Goal: Transaction & Acquisition: Obtain resource

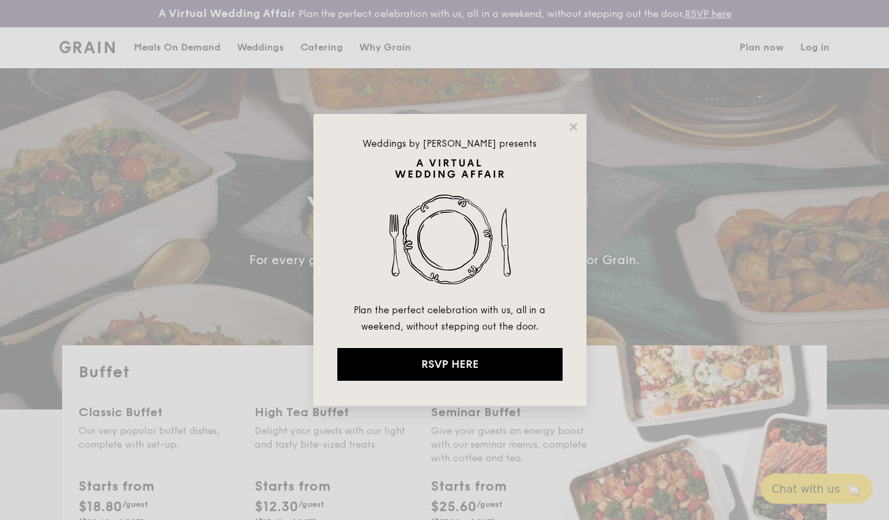
select select
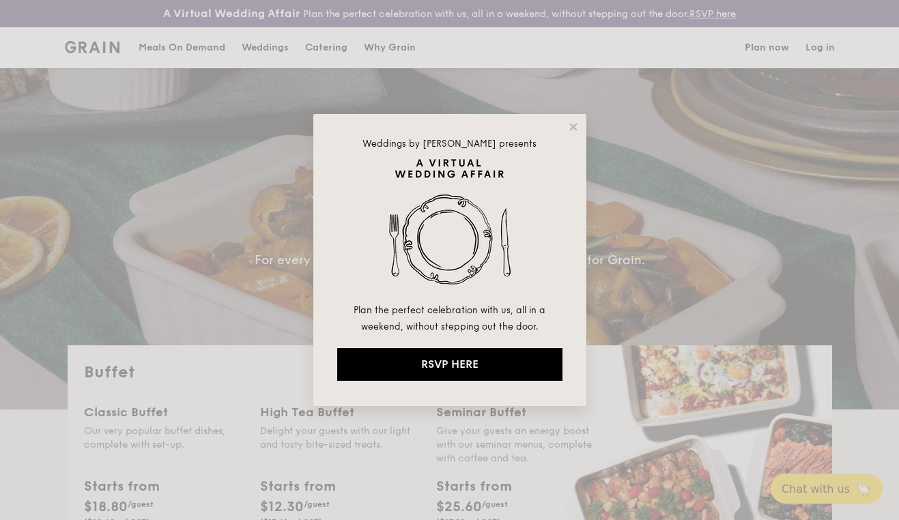
click at [807, 182] on div "Weddings by Grain presents Plan the perfect celebration with us, all in a weeke…" at bounding box center [449, 260] width 899 height 520
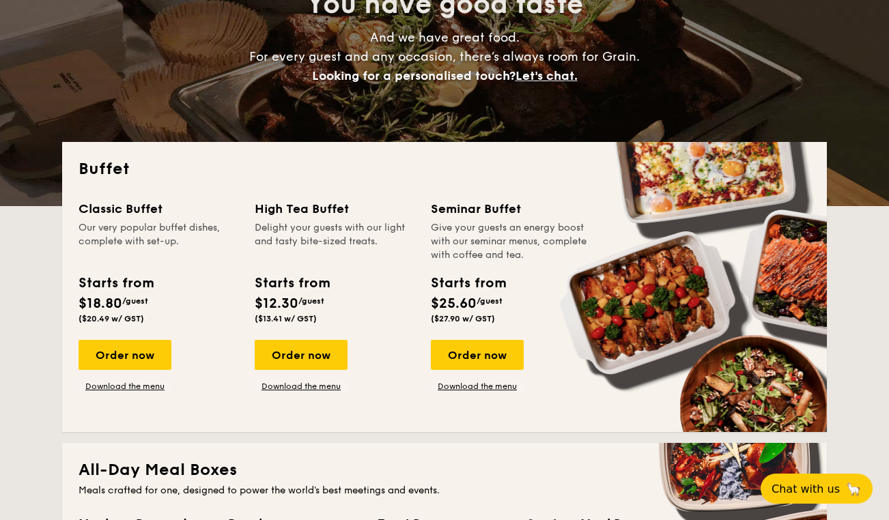
scroll to position [205, 0]
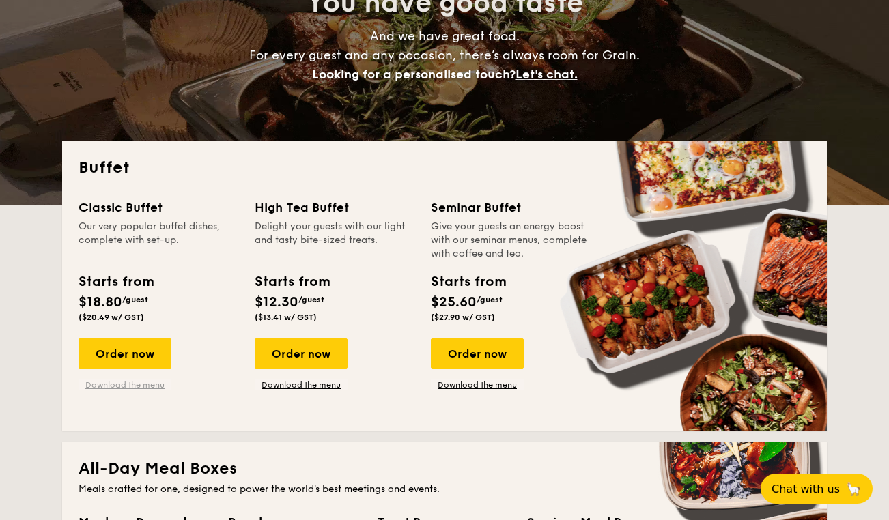
click at [135, 385] on link "Download the menu" at bounding box center [125, 385] width 93 height 11
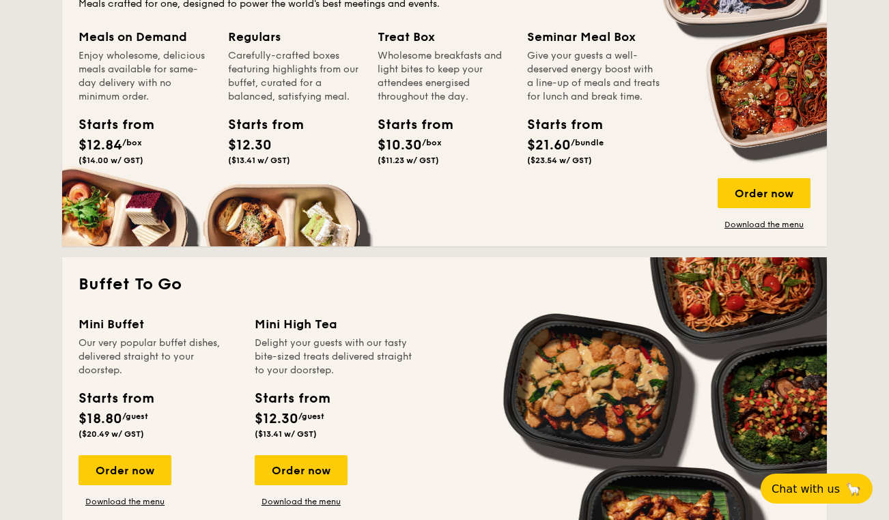
scroll to position [820, 0]
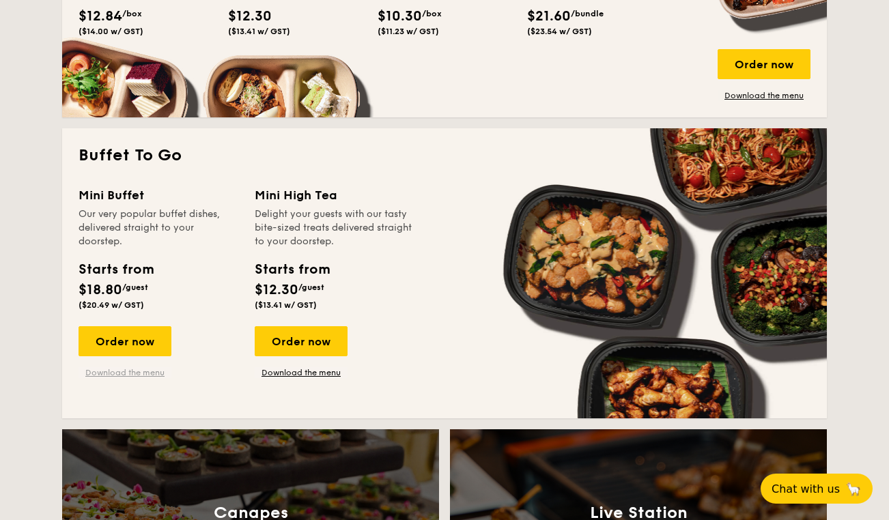
click at [137, 376] on link "Download the menu" at bounding box center [125, 372] width 93 height 11
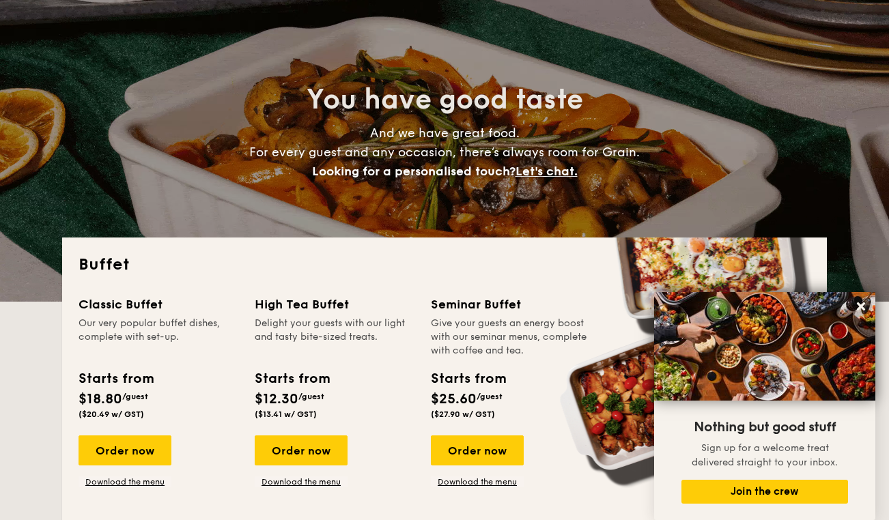
scroll to position [0, 0]
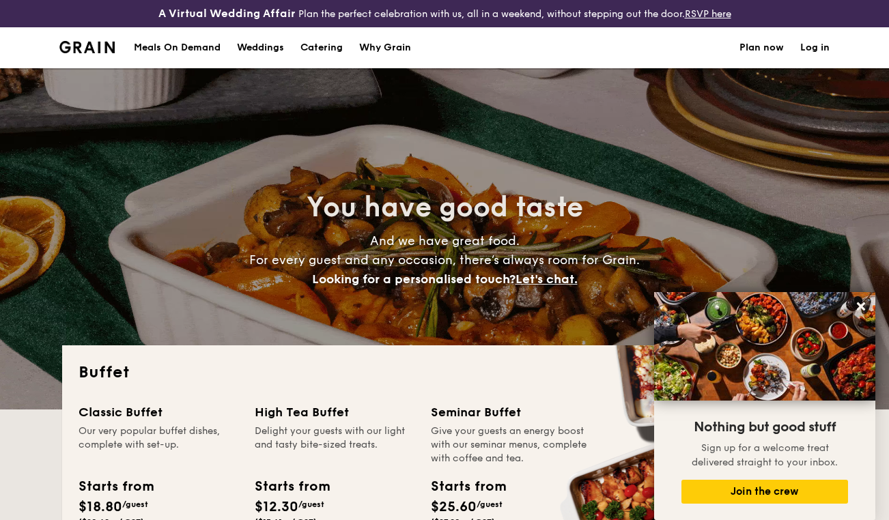
click at [184, 45] on div "Meals On Demand" at bounding box center [177, 47] width 87 height 41
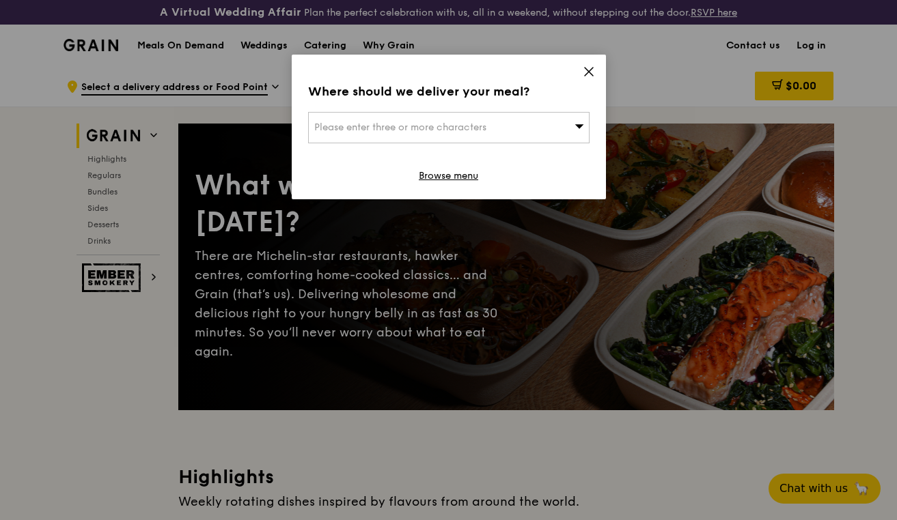
click at [589, 66] on icon at bounding box center [589, 72] width 12 height 12
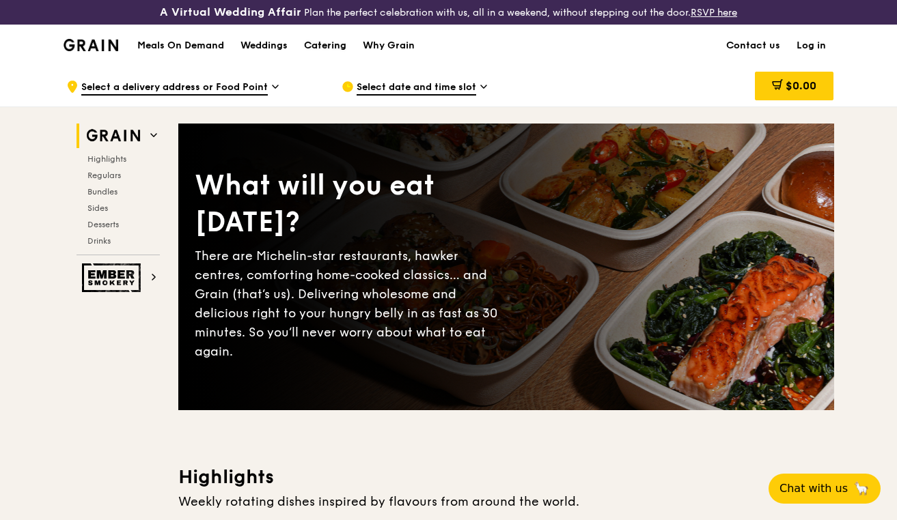
click at [325, 46] on div "Catering" at bounding box center [325, 45] width 42 height 41
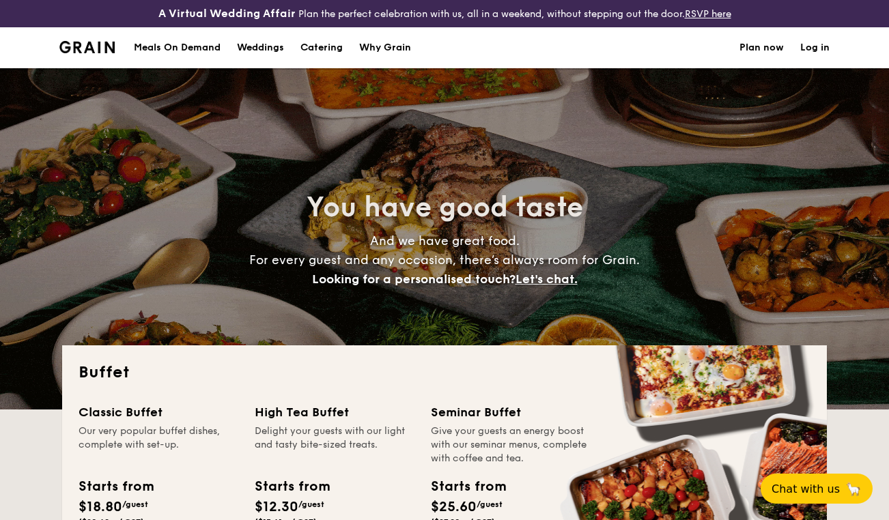
select select
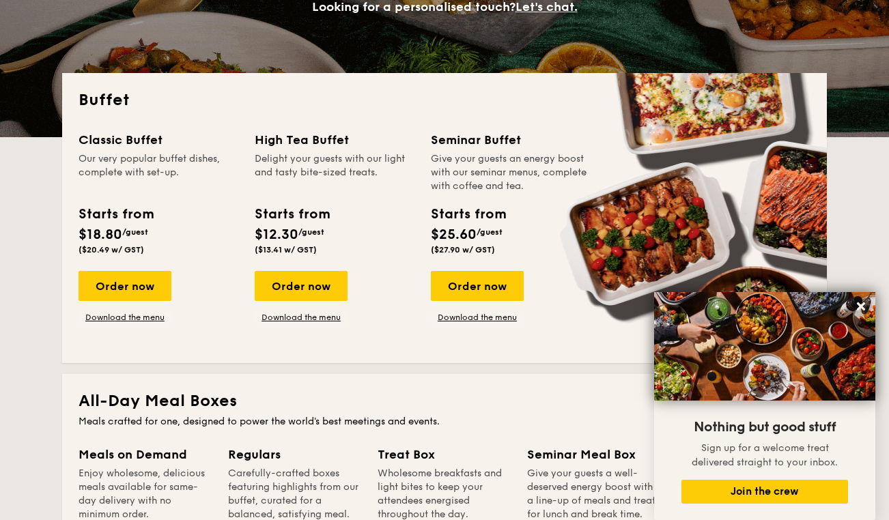
scroll to position [273, 0]
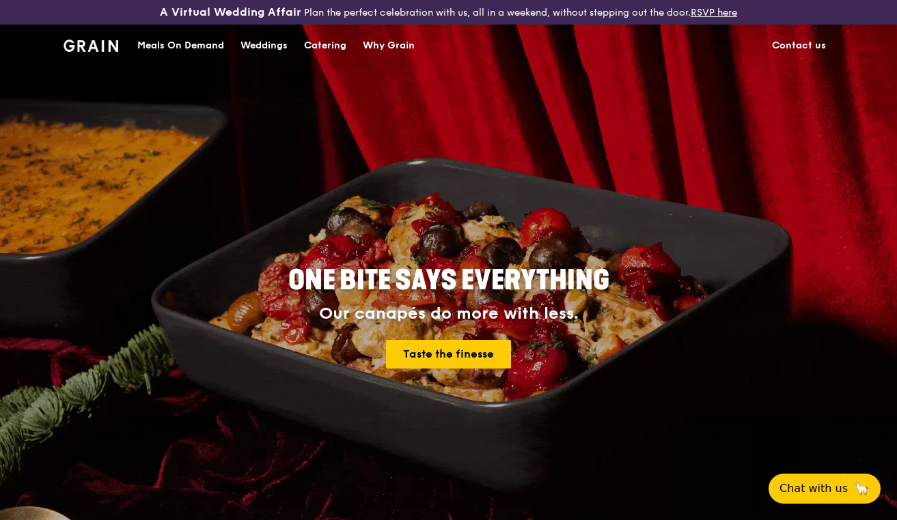
click at [219, 46] on div "Meals On Demand" at bounding box center [180, 45] width 87 height 41
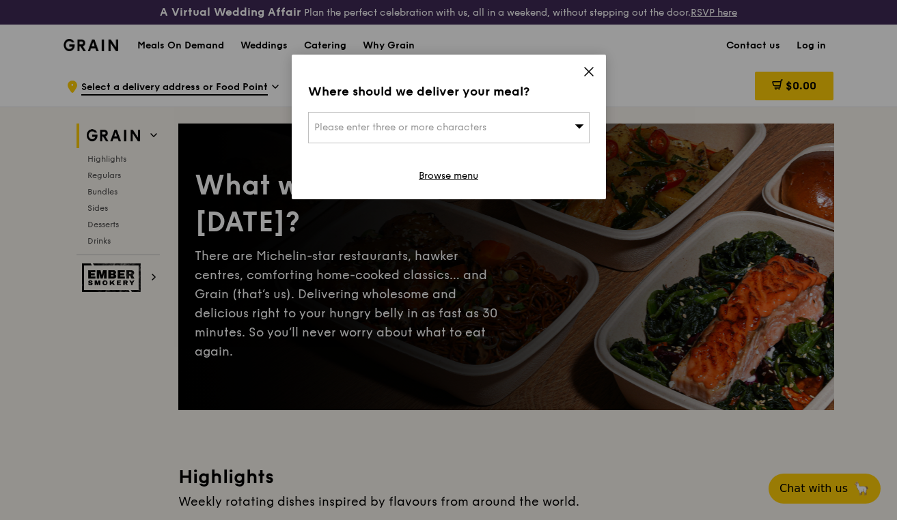
click at [582, 64] on div "Where should we deliver your meal? Please enter three or more characters Browse…" at bounding box center [449, 127] width 314 height 145
click at [583, 72] on icon at bounding box center [589, 72] width 12 height 12
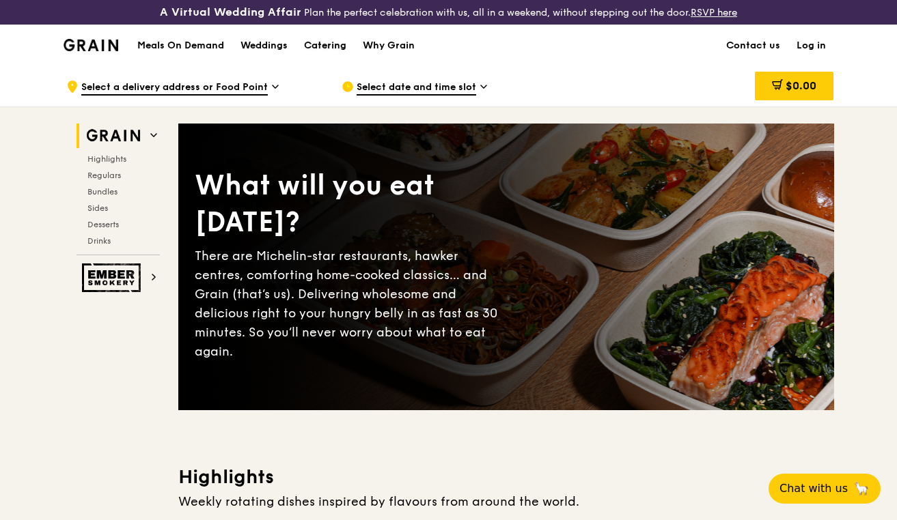
click at [340, 45] on div "Catering" at bounding box center [325, 45] width 42 height 41
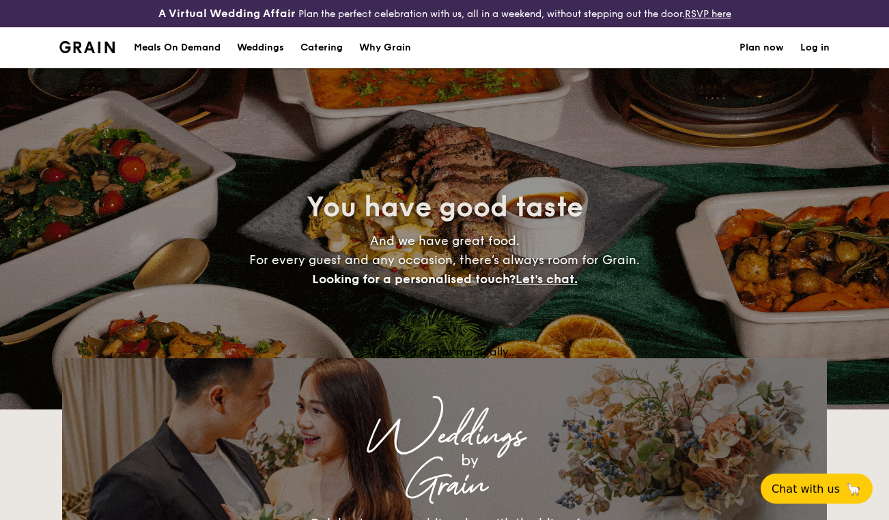
select select
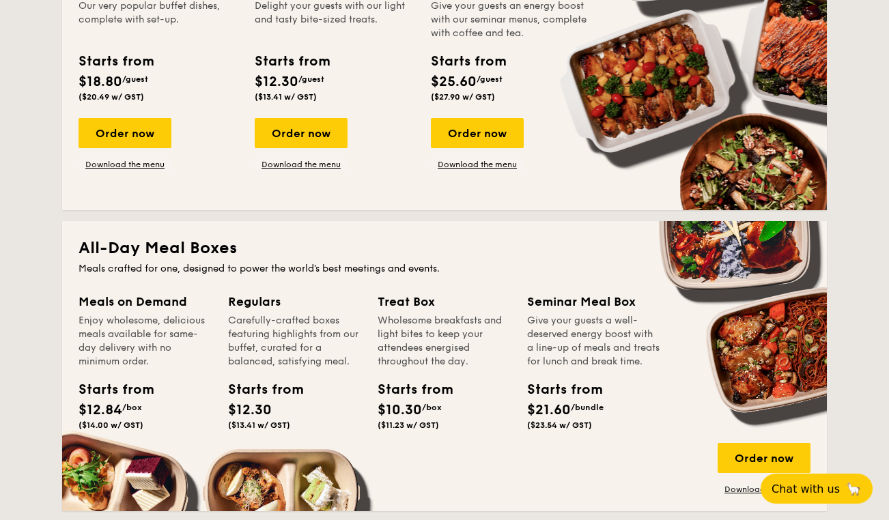
scroll to position [615, 0]
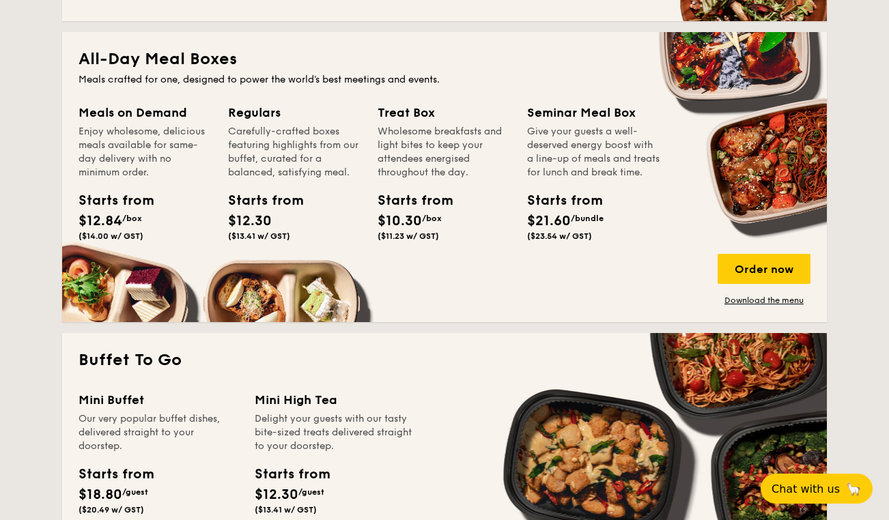
click at [132, 190] on div "Meals on Demand Enjoy wholesome, delicious meals available for same-day deliver…" at bounding box center [145, 174] width 133 height 143
click at [113, 219] on span "$12.84" at bounding box center [101, 221] width 44 height 16
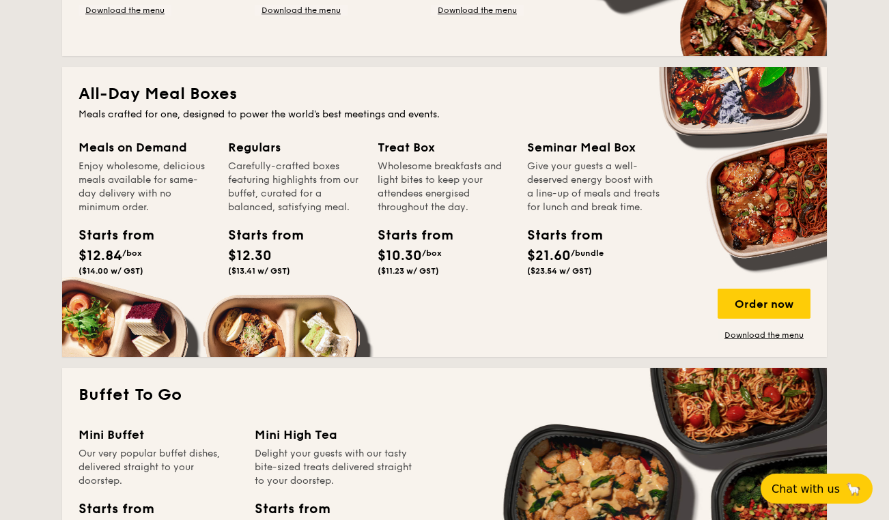
scroll to position [546, 0]
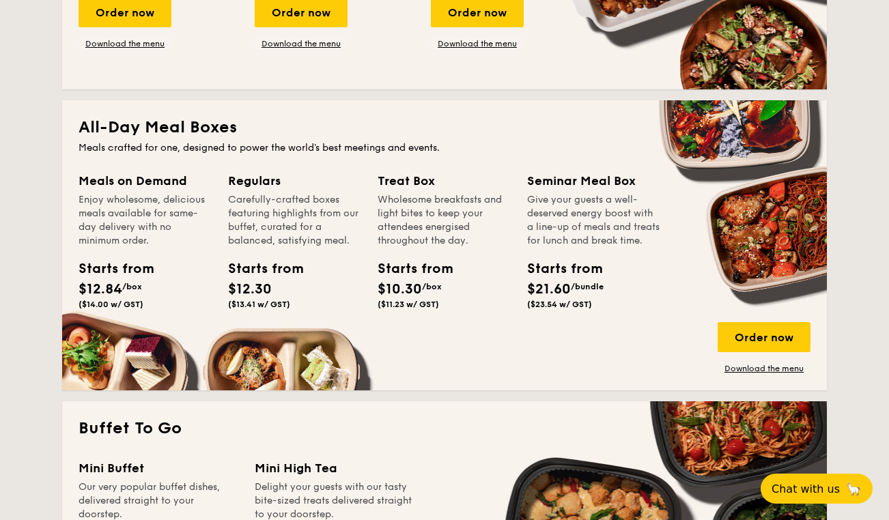
click at [760, 376] on div "All-Day Meal Boxes Meals crafted for one, designed to power the world's best me…" at bounding box center [444, 245] width 765 height 290
click at [769, 365] on link "Download the menu" at bounding box center [764, 368] width 93 height 11
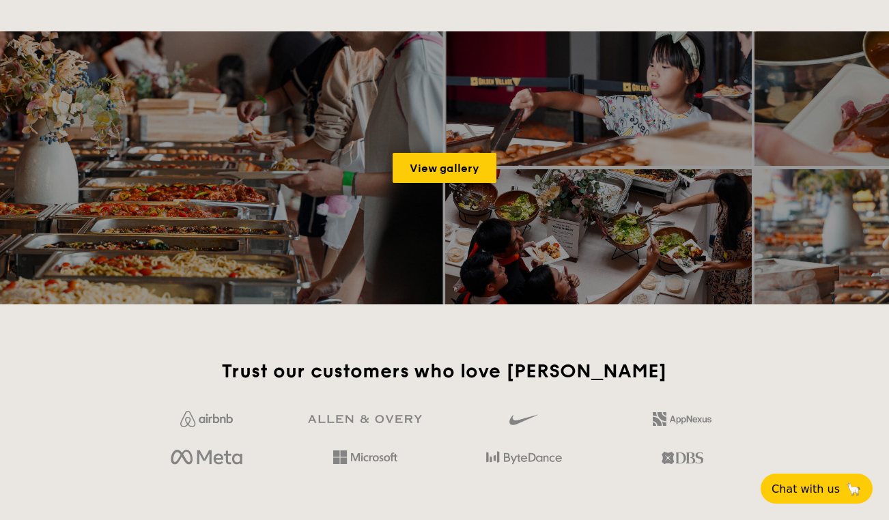
scroll to position [1571, 0]
